Goal: Navigation & Orientation: Find specific page/section

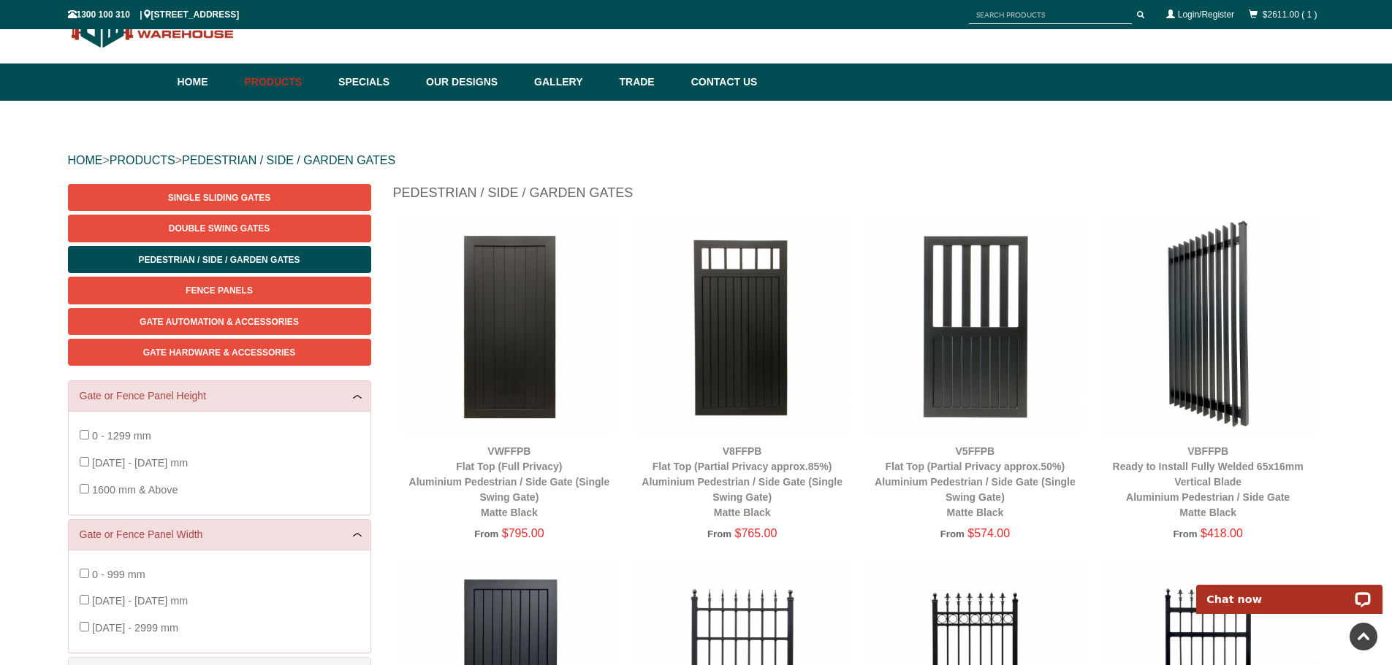
scroll to position [37, 0]
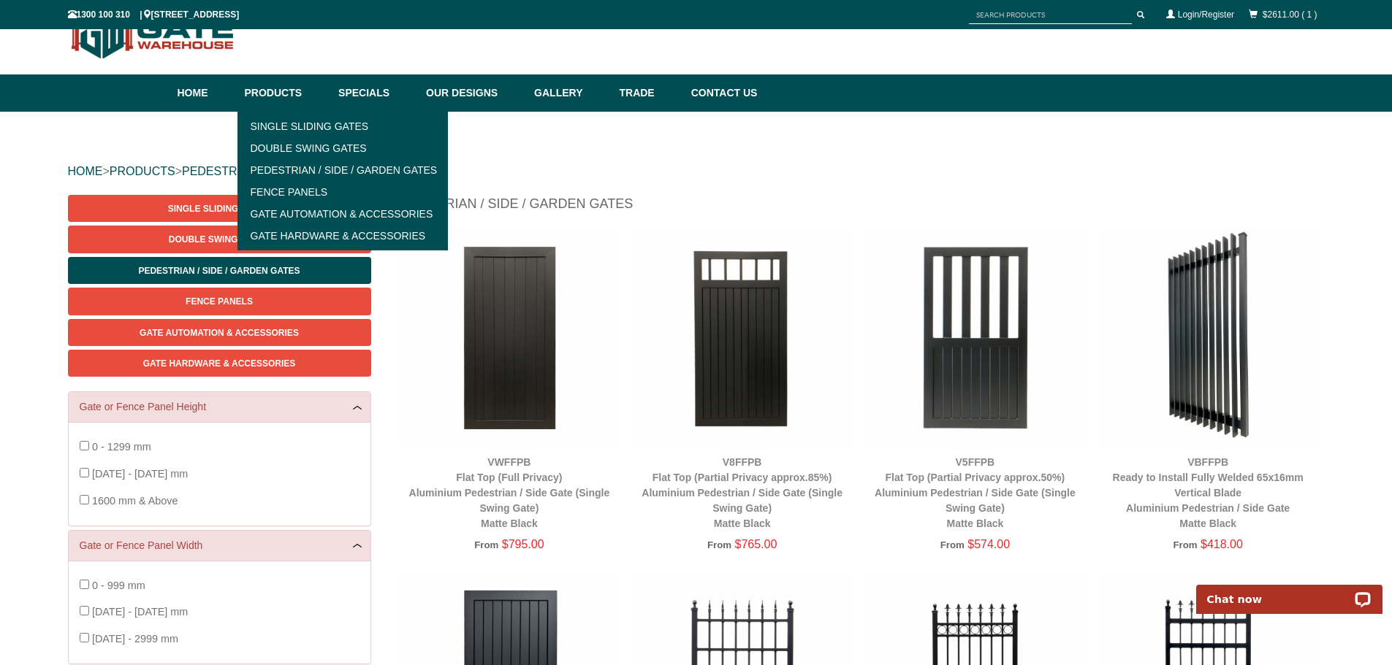
click at [266, 88] on link "Products" at bounding box center [284, 93] width 94 height 37
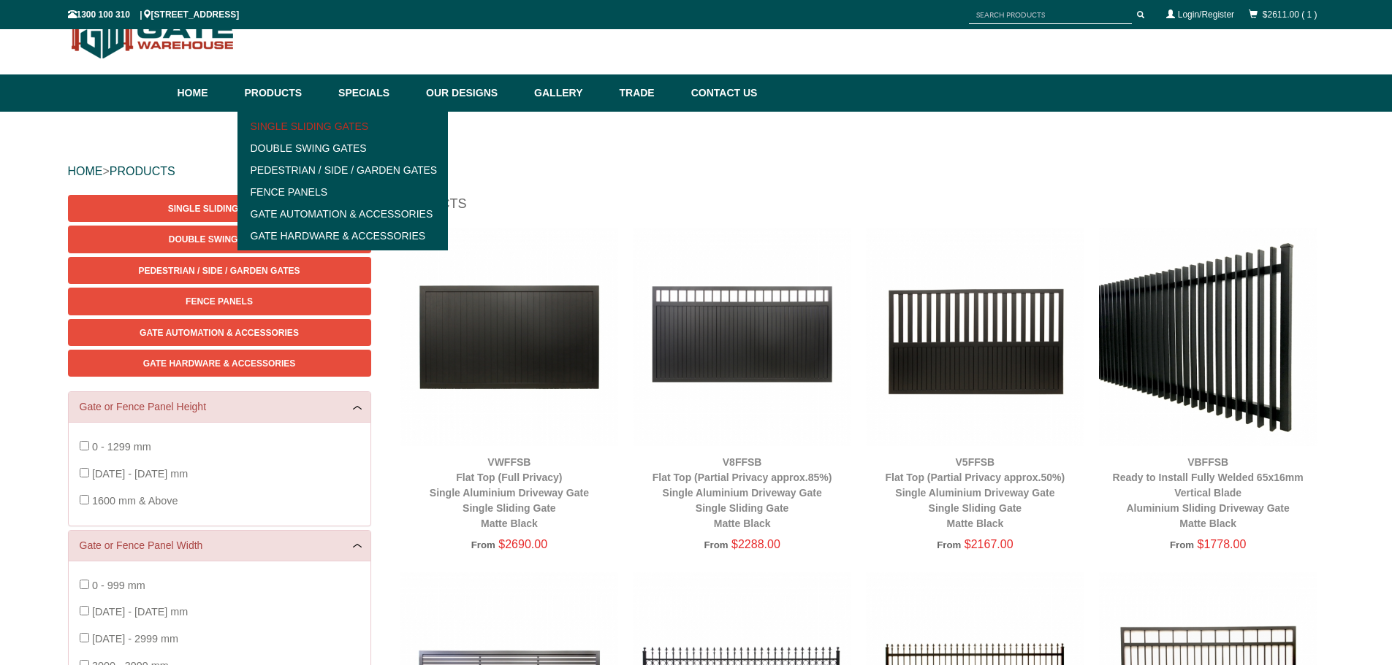
click at [308, 121] on link "Single Sliding Gates" at bounding box center [343, 126] width 202 height 22
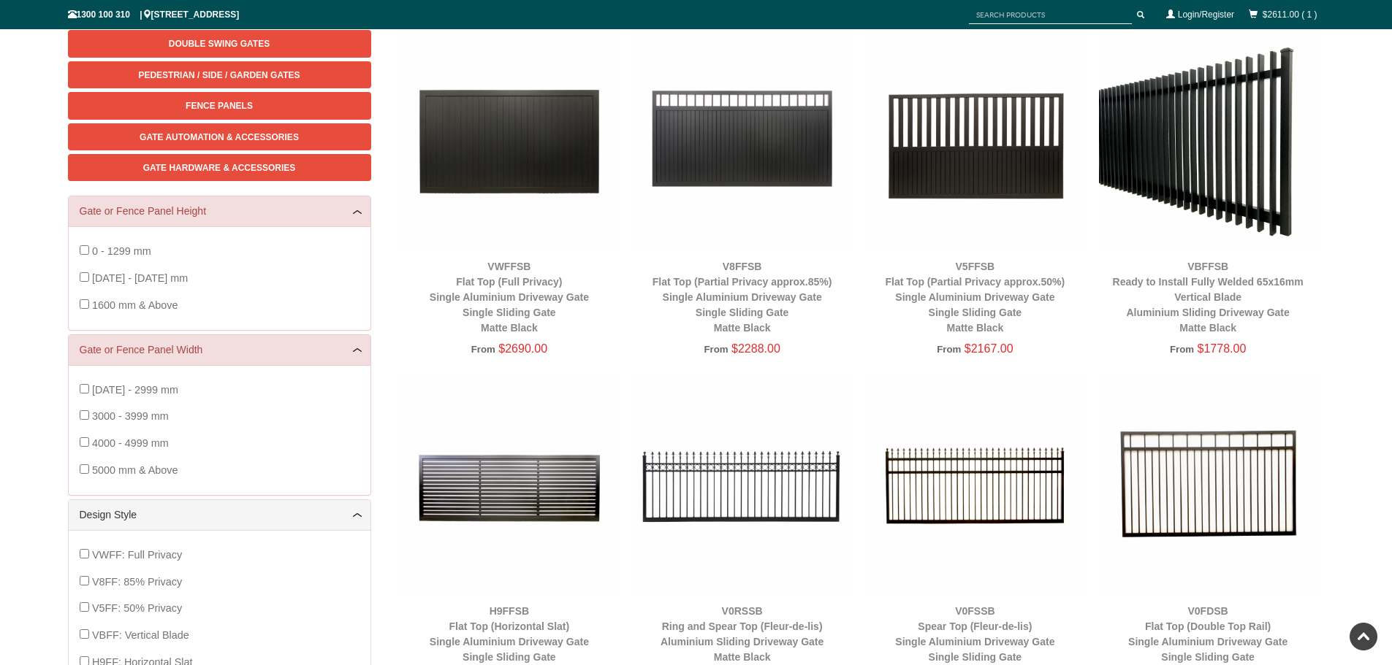
scroll to position [305, 0]
